Goal: Task Accomplishment & Management: Complete application form

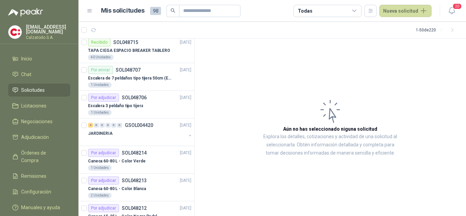
scroll to position [341, 0]
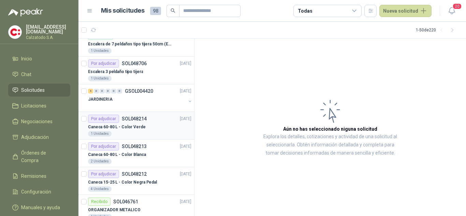
click at [124, 125] on p "Caneca 60-80 L - Color Verde" at bounding box center [117, 127] width 58 height 6
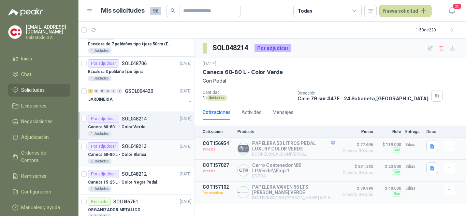
click at [119, 155] on p "Caneca 60-80 L - Color Blanca" at bounding box center [117, 154] width 58 height 6
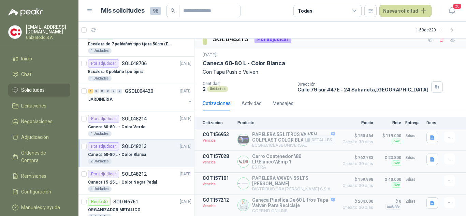
scroll to position [12, 0]
click at [137, 177] on div "Por adjudicar SOL048212" at bounding box center [117, 174] width 59 height 8
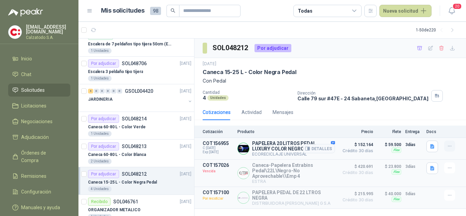
click at [450, 146] on icon "button" at bounding box center [450, 146] width 6 height 6
click at [424, 118] on button "Añadir" at bounding box center [435, 118] width 55 height 11
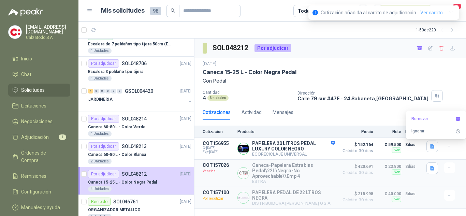
click at [427, 11] on link "Ver carrito" at bounding box center [431, 13] width 23 height 8
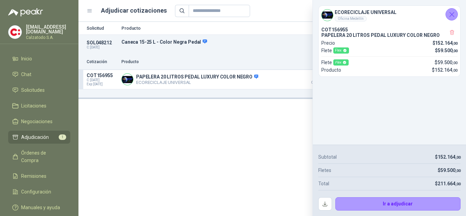
click at [451, 14] on icon "Cerrar" at bounding box center [451, 14] width 9 height 9
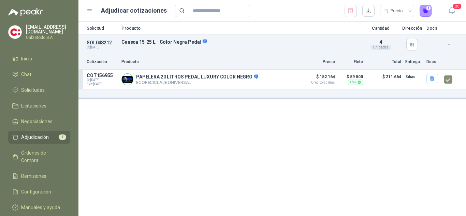
click at [35, 135] on span "Adjudicación" at bounding box center [35, 137] width 28 height 8
click at [282, 81] on button "Detalles" at bounding box center [281, 79] width 32 height 9
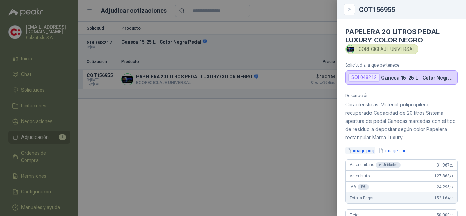
click at [363, 149] on button "image.png" at bounding box center [360, 150] width 30 height 7
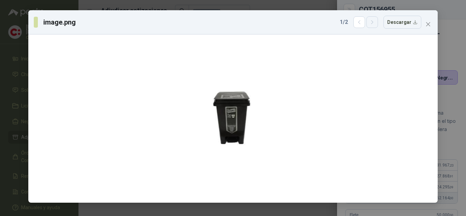
click at [372, 23] on icon "button" at bounding box center [372, 22] width 6 height 6
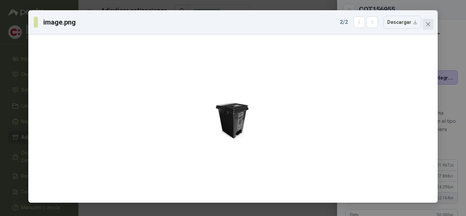
click at [429, 24] on icon "close" at bounding box center [427, 23] width 5 height 5
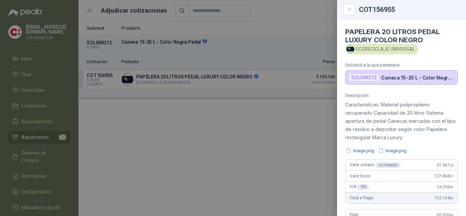
click at [268, 127] on div at bounding box center [233, 108] width 466 height 216
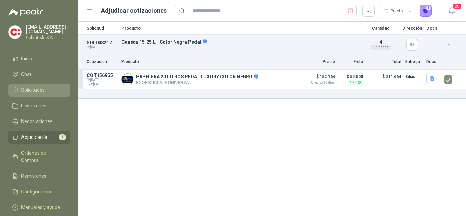
click at [35, 88] on span "Solicitudes" at bounding box center [33, 90] width 24 height 8
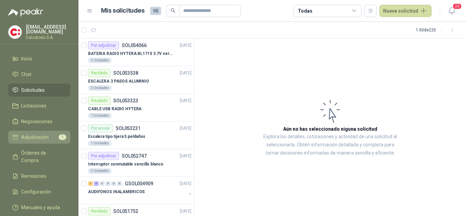
click at [27, 133] on span "Adjudicación" at bounding box center [35, 137] width 28 height 8
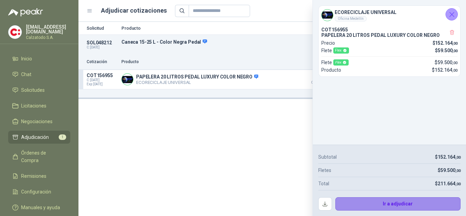
click at [389, 202] on button "Ir a adjudicar" at bounding box center [397, 204] width 125 height 14
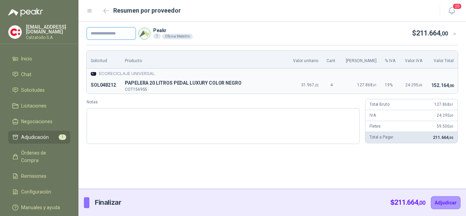
click at [116, 33] on input "text" at bounding box center [111, 33] width 49 height 12
type input "*********"
click at [449, 202] on button "Adjudicar" at bounding box center [446, 202] width 30 height 13
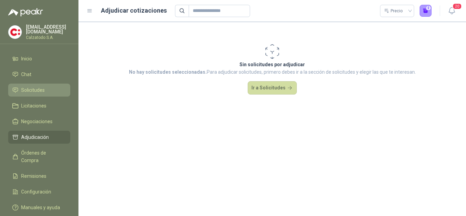
click at [28, 87] on span "Solicitudes" at bounding box center [33, 90] width 24 height 8
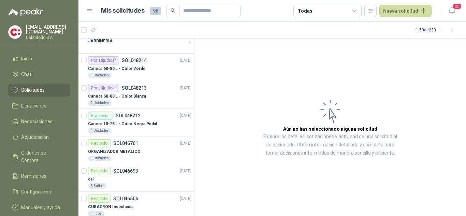
scroll to position [341, 0]
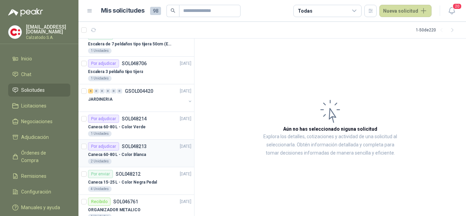
click at [125, 151] on div "Caneca 60-80 L - Color Blanca" at bounding box center [139, 154] width 103 height 8
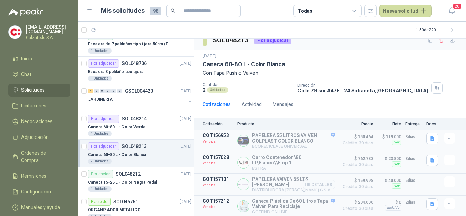
scroll to position [12, 0]
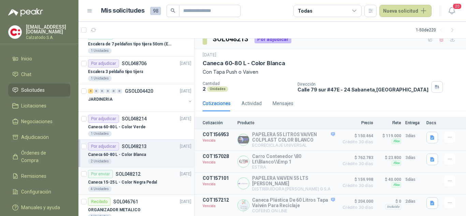
click at [129, 176] on p "SOL048212" at bounding box center [128, 174] width 25 height 5
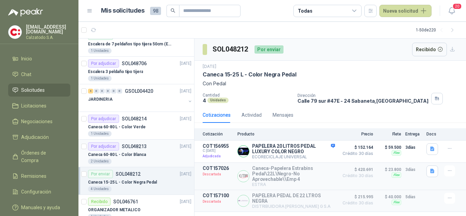
click at [124, 149] on div "Por adjudicar SOL048213" at bounding box center [117, 146] width 59 height 8
